Goal: Transaction & Acquisition: Obtain resource

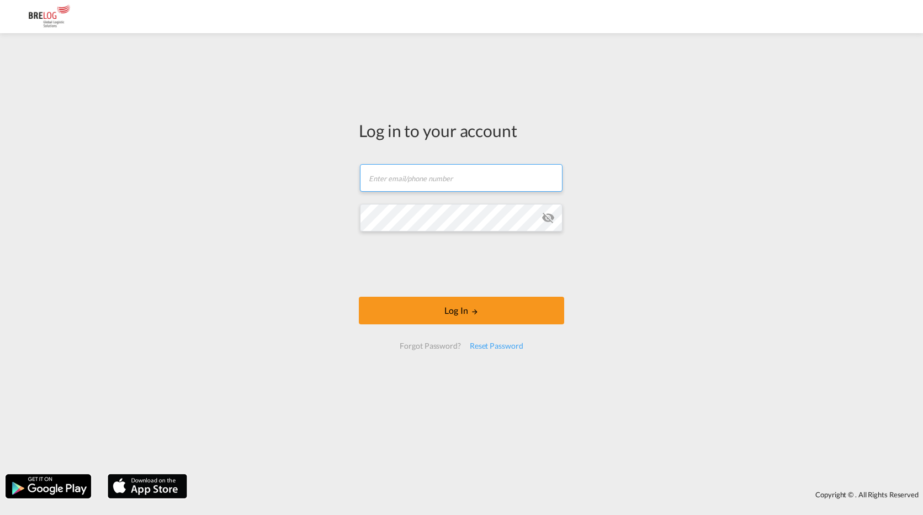
type input "[PERSON_NAME][EMAIL_ADDRESS][DOMAIN_NAME]"
click at [482, 290] on form "[PERSON_NAME][EMAIL_ADDRESS][DOMAIN_NAME] Email field is required Password fiel…" at bounding box center [461, 256] width 205 height 207
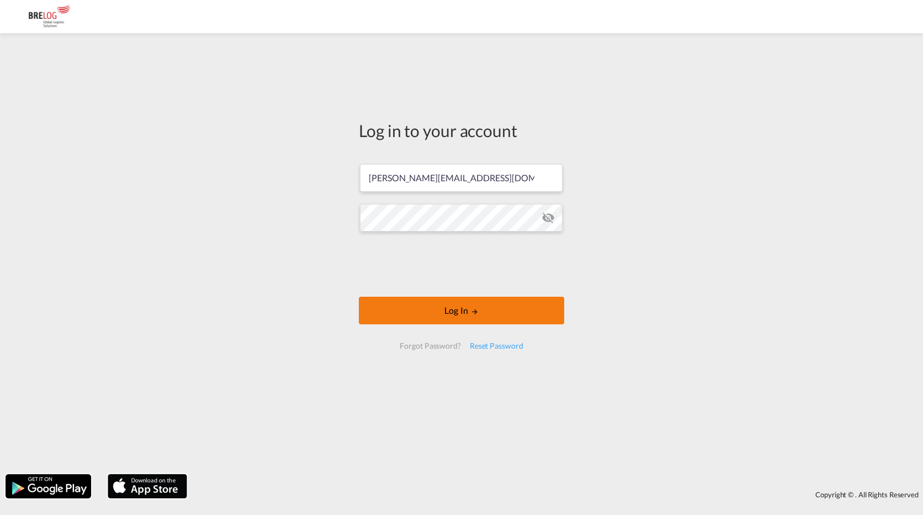
click at [477, 308] on md-icon "LOGIN" at bounding box center [475, 312] width 8 height 8
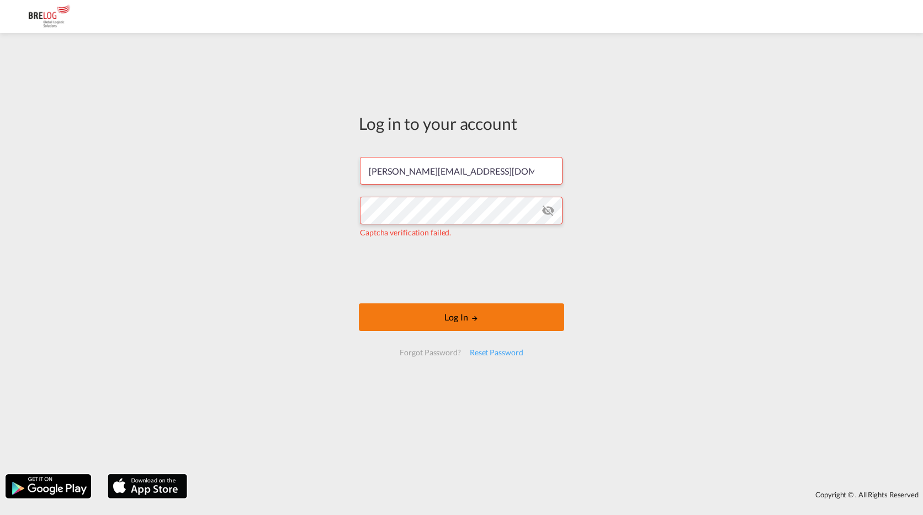
click at [447, 318] on button "Log In" at bounding box center [461, 317] width 205 height 28
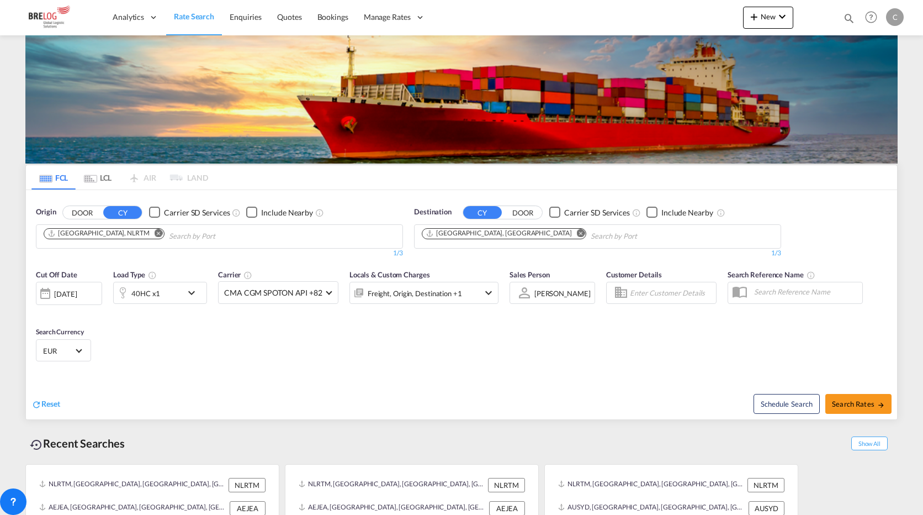
click at [155, 229] on md-icon "Remove" at bounding box center [159, 233] width 8 height 8
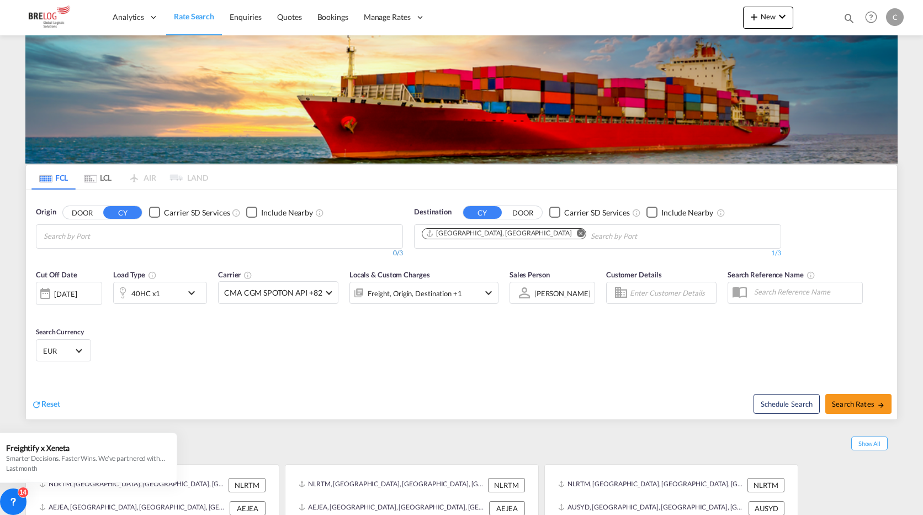
click at [187, 114] on body "Analytics Dashboard Rate Search Enquiries Quotes Bookings" at bounding box center [461, 257] width 923 height 515
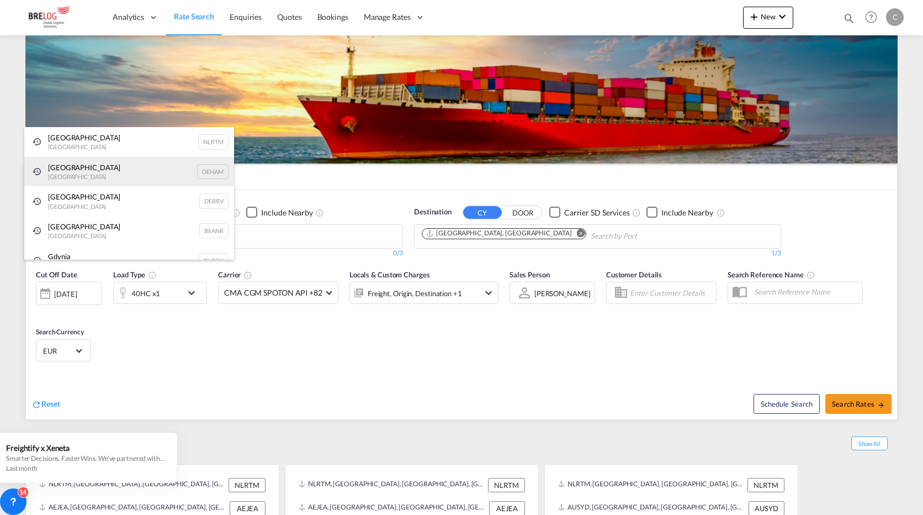
click at [91, 170] on div "[GEOGRAPHIC_DATA] [GEOGRAPHIC_DATA] DEHAM" at bounding box center [129, 172] width 210 height 30
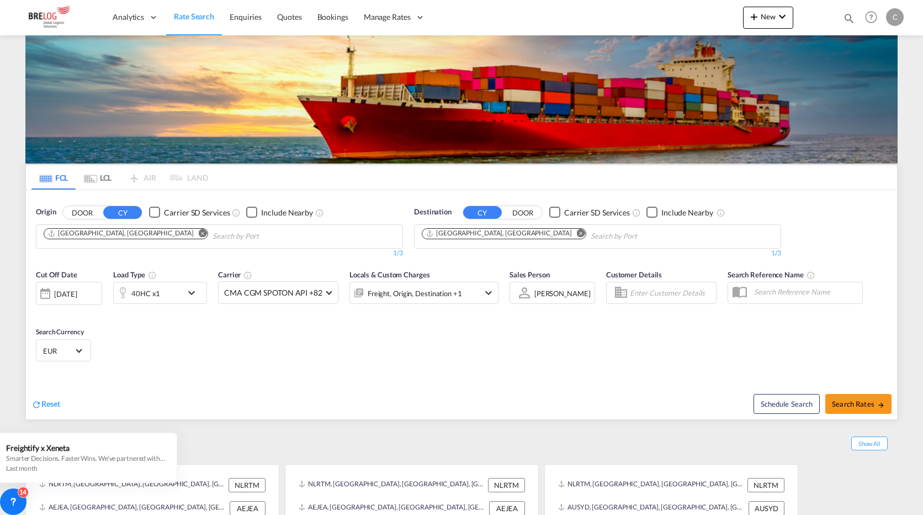
click at [577, 229] on md-icon "Remove" at bounding box center [581, 233] width 8 height 8
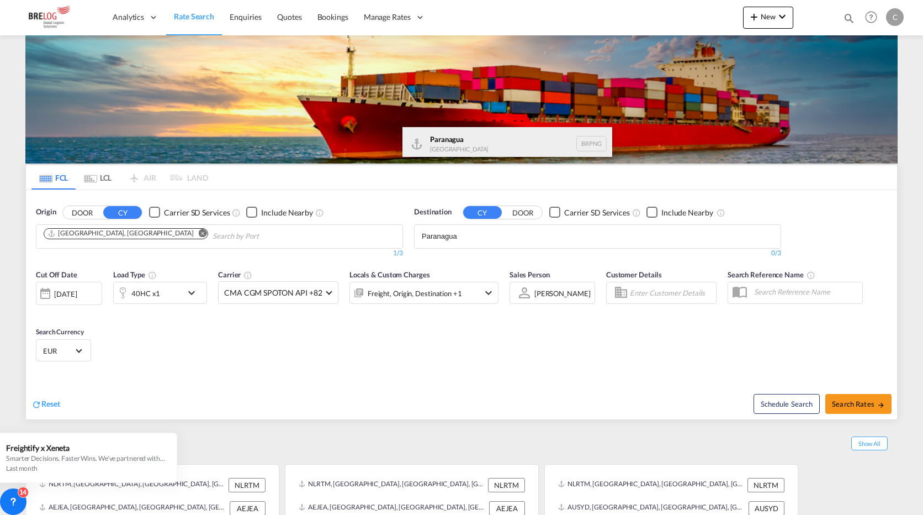
type input "Paranagua"
click at [459, 144] on div "Paranagua [GEOGRAPHIC_DATA] BRPNG" at bounding box center [508, 143] width 210 height 33
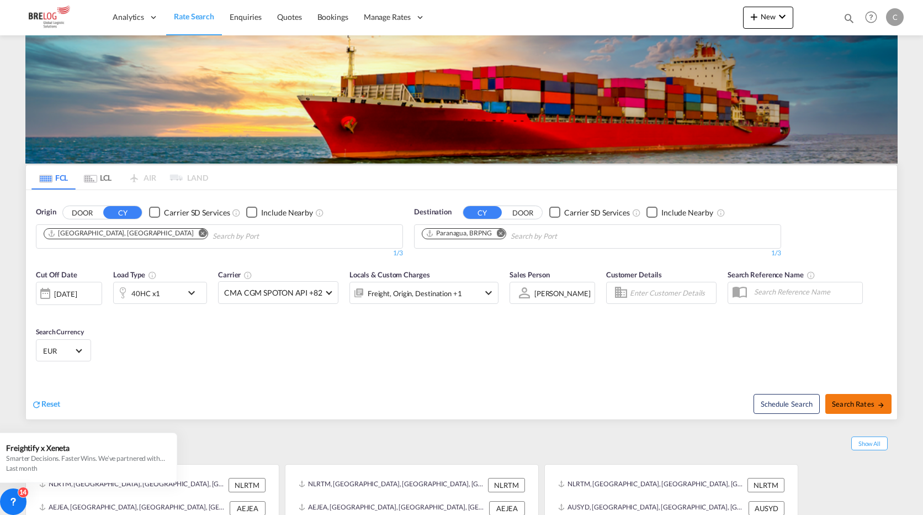
click at [862, 399] on span "Search Rates" at bounding box center [858, 403] width 53 height 9
type input "DEHAM to BRPNG / [DATE]"
